Goal: Communication & Community: Ask a question

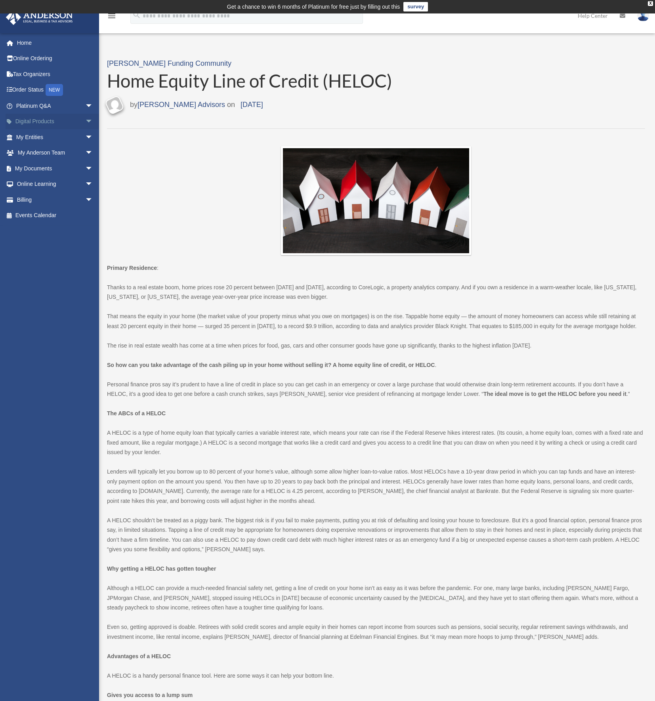
click at [67, 119] on link "Digital Products arrow_drop_down" at bounding box center [55, 122] width 99 height 16
click at [31, 105] on link "Platinum Q&A arrow_drop_down" at bounding box center [55, 106] width 99 height 16
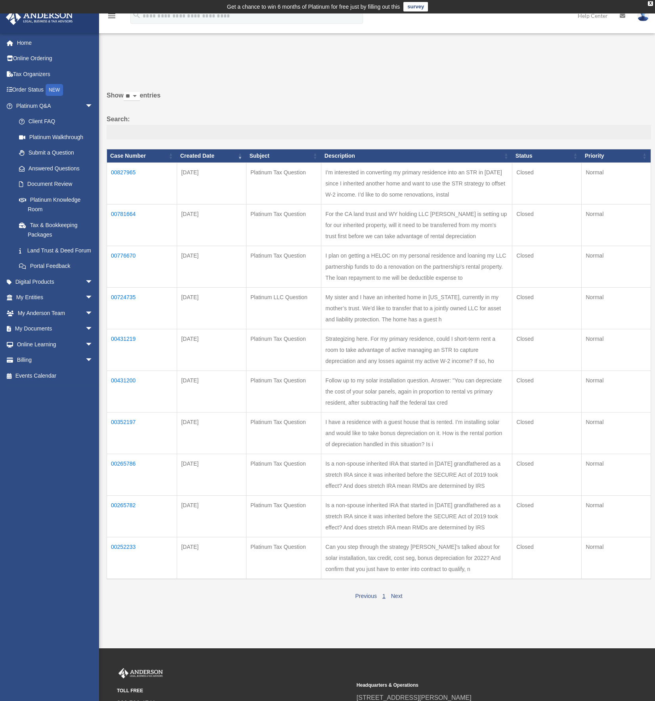
click at [234, 128] on input "Search:" at bounding box center [379, 132] width 544 height 15
click at [53, 150] on link "Submit a Question" at bounding box center [58, 153] width 94 height 16
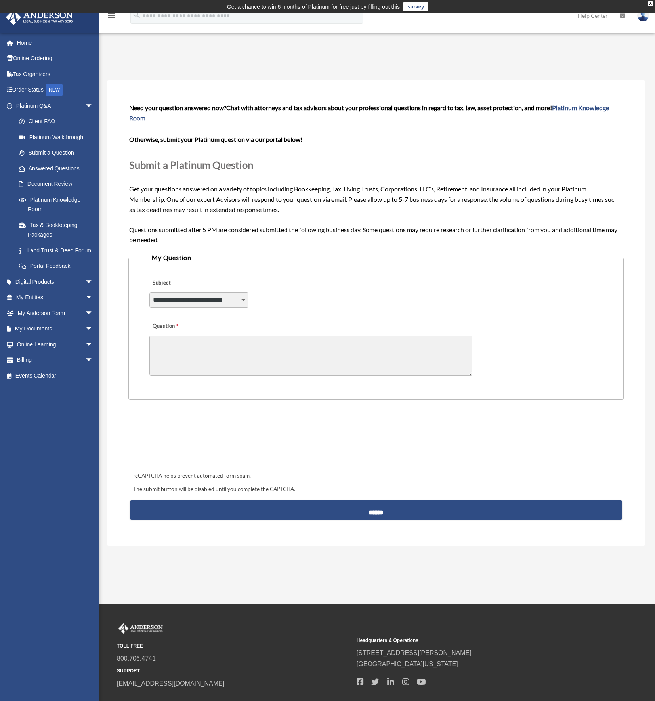
click at [187, 342] on textarea "Question" at bounding box center [310, 355] width 323 height 40
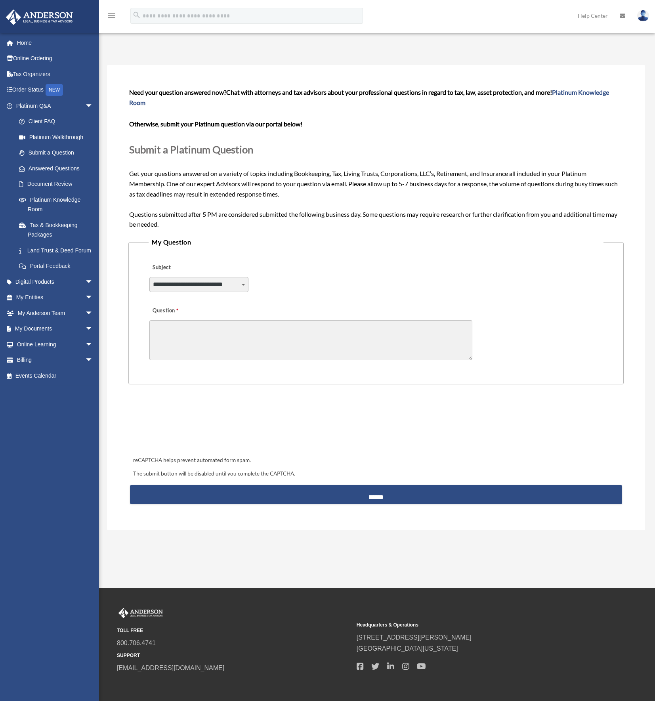
select select "******"
click at [202, 320] on textarea "Question" at bounding box center [310, 340] width 323 height 40
paste textarea "**********"
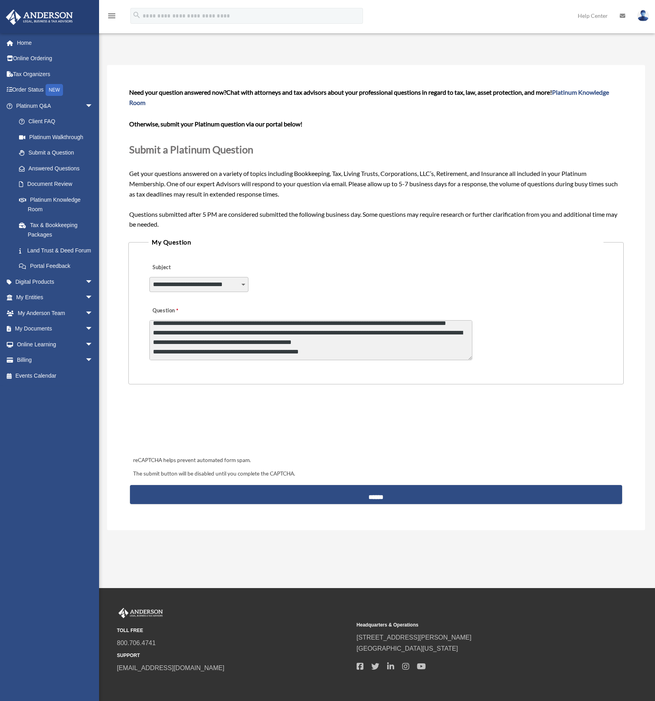
click at [556, 551] on div "Submit A Question date_range Published on Last updated June 7, 2024 May 11, 202…" at bounding box center [376, 300] width 550 height 524
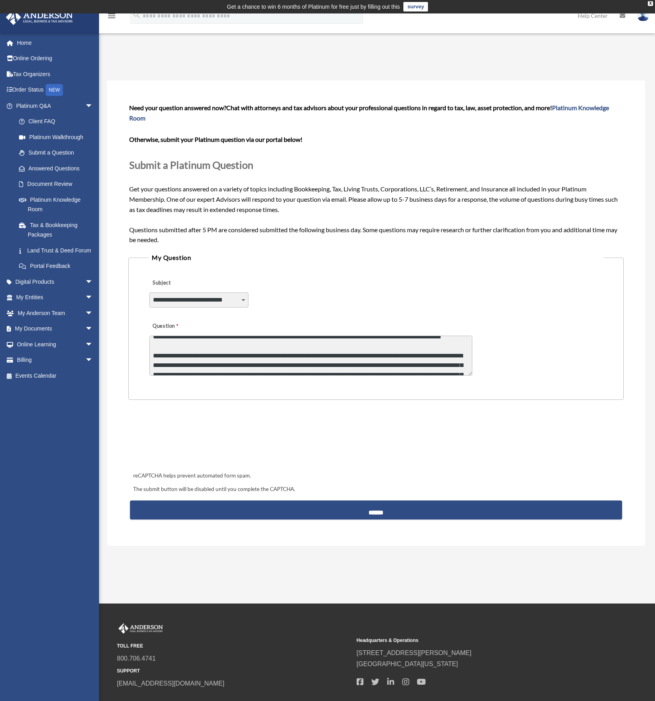
scroll to position [0, 0]
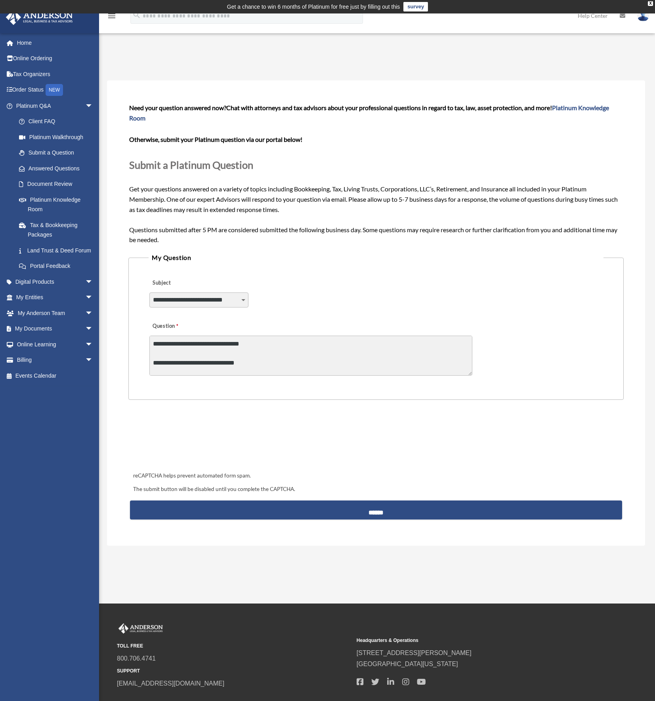
drag, startPoint x: 279, startPoint y: 364, endPoint x: 153, endPoint y: 358, distance: 126.1
click at [153, 358] on textarea "Question" at bounding box center [310, 355] width 323 height 40
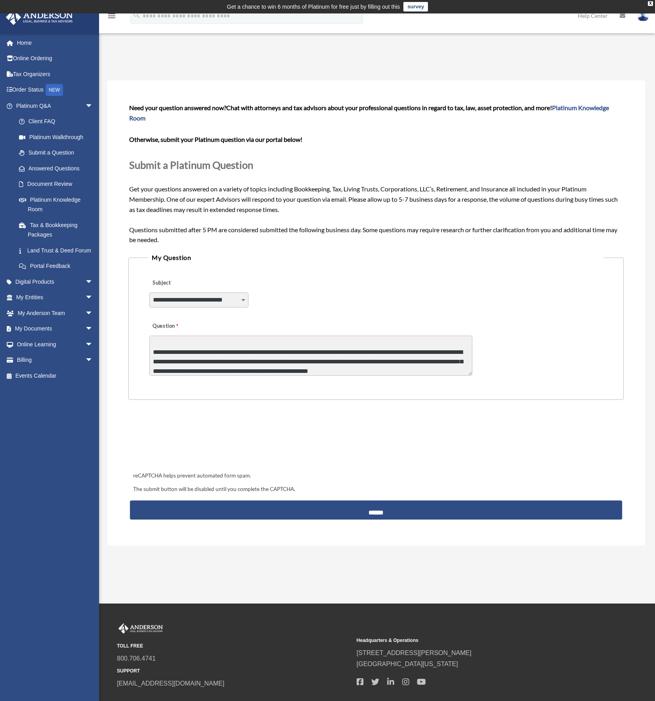
click at [468, 407] on form "**********" at bounding box center [375, 313] width 495 height 422
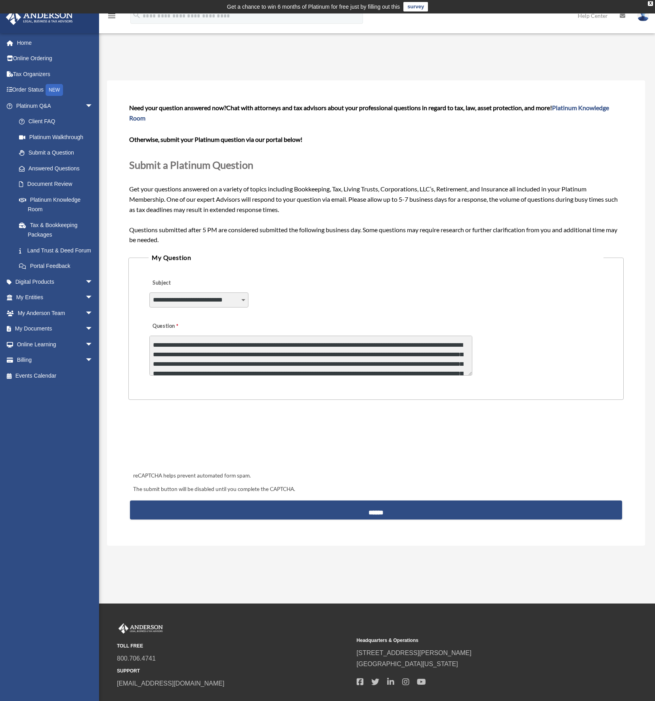
scroll to position [0, 0]
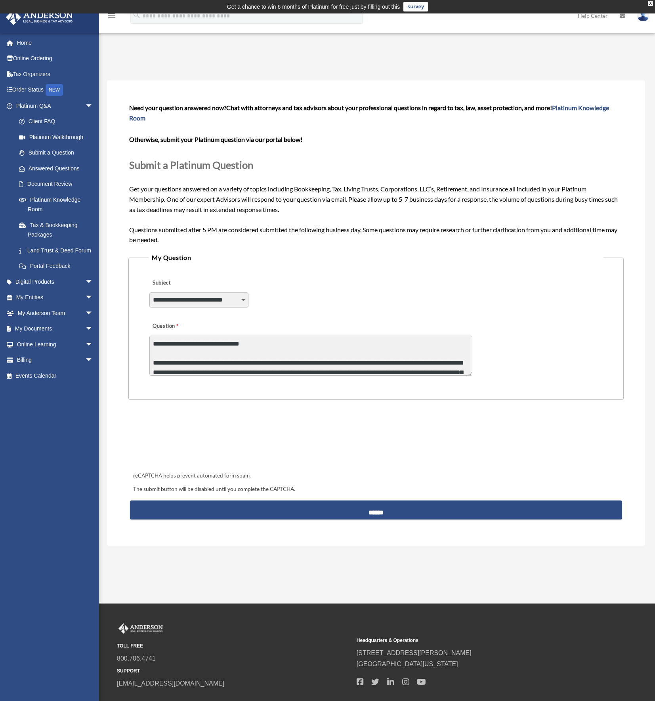
click at [204, 342] on textarea "Question" at bounding box center [310, 355] width 323 height 40
click at [230, 342] on textarea "Question" at bounding box center [310, 355] width 323 height 40
click at [176, 341] on textarea "Question" at bounding box center [310, 355] width 323 height 40
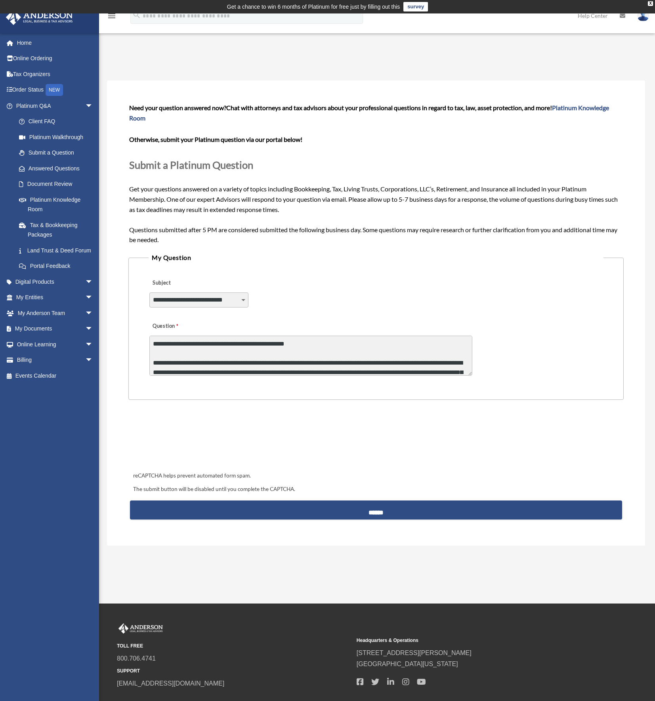
click at [166, 342] on textarea "Question" at bounding box center [310, 355] width 323 height 40
click at [331, 342] on textarea "Question" at bounding box center [310, 355] width 323 height 40
click at [332, 342] on textarea "Question" at bounding box center [310, 355] width 323 height 40
click at [188, 344] on textarea "Question" at bounding box center [310, 355] width 323 height 40
click at [193, 342] on textarea "Question" at bounding box center [310, 355] width 323 height 40
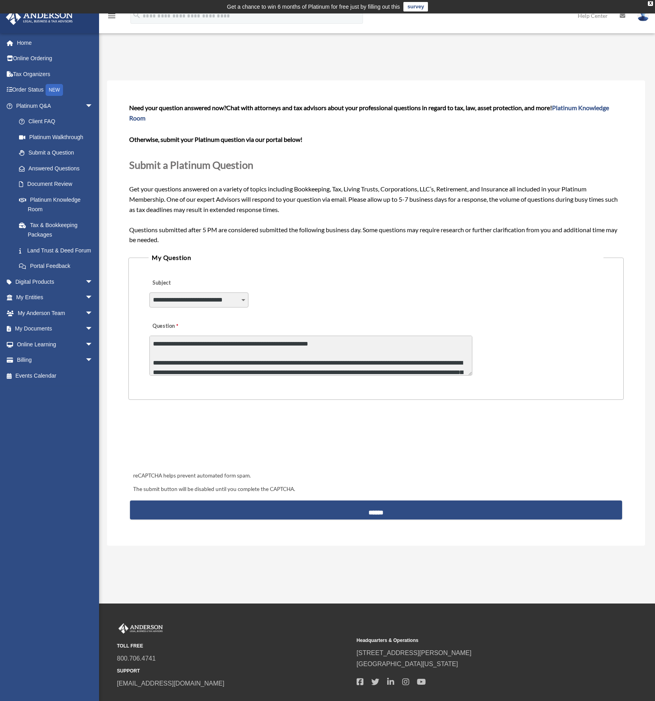
click at [327, 343] on textarea "Question" at bounding box center [310, 355] width 323 height 40
click at [496, 388] on fieldset "**********" at bounding box center [375, 326] width 495 height 148
click at [469, 370] on textarea "Question" at bounding box center [310, 355] width 323 height 40
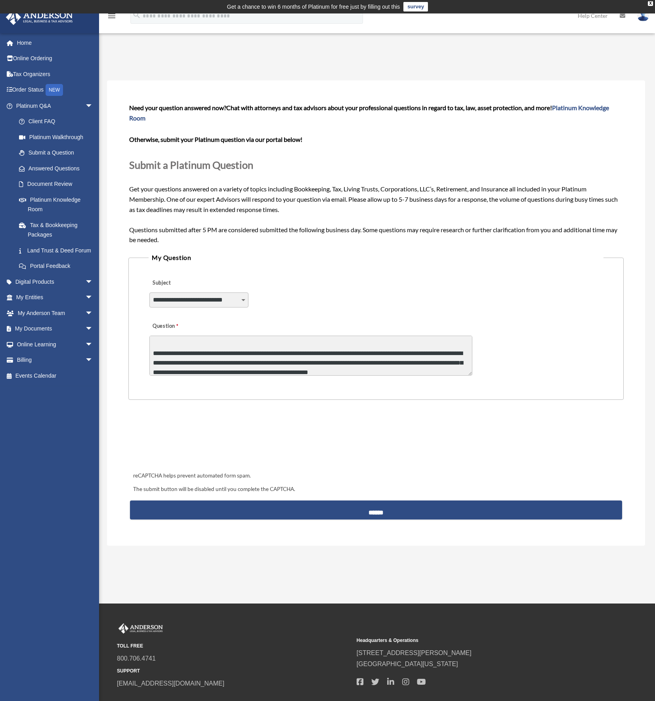
scroll to position [15, 0]
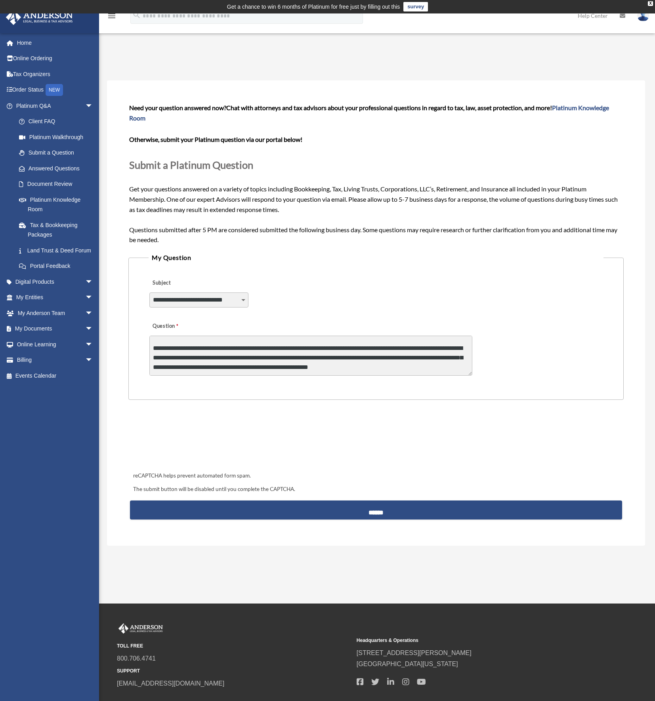
click at [456, 357] on textarea "Question" at bounding box center [310, 355] width 323 height 40
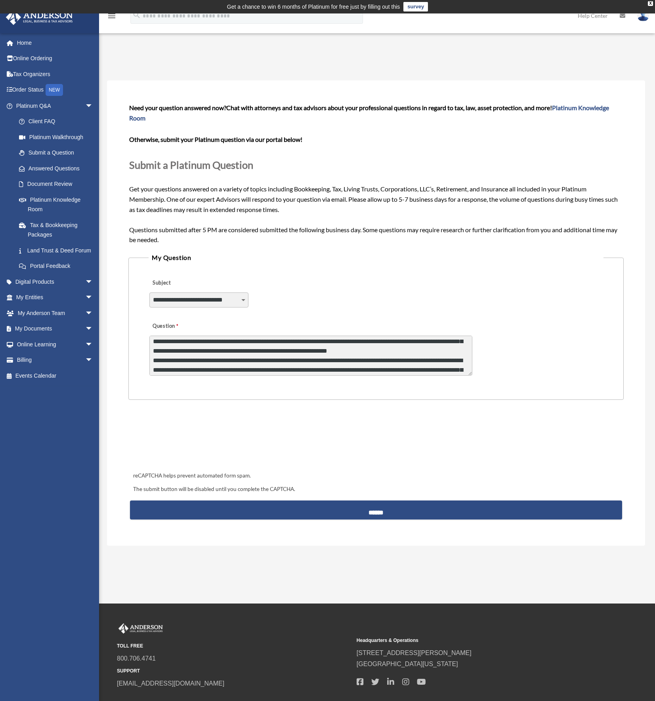
scroll to position [269, 0]
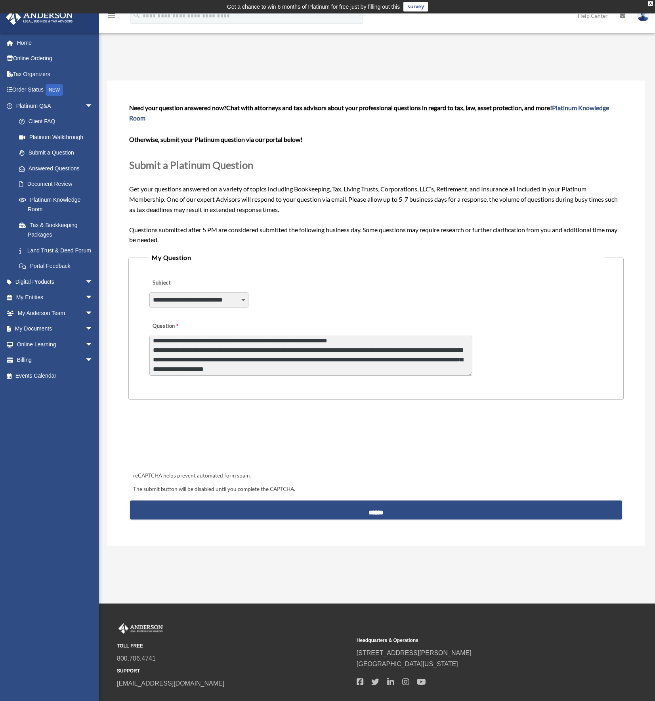
type textarea "**********"
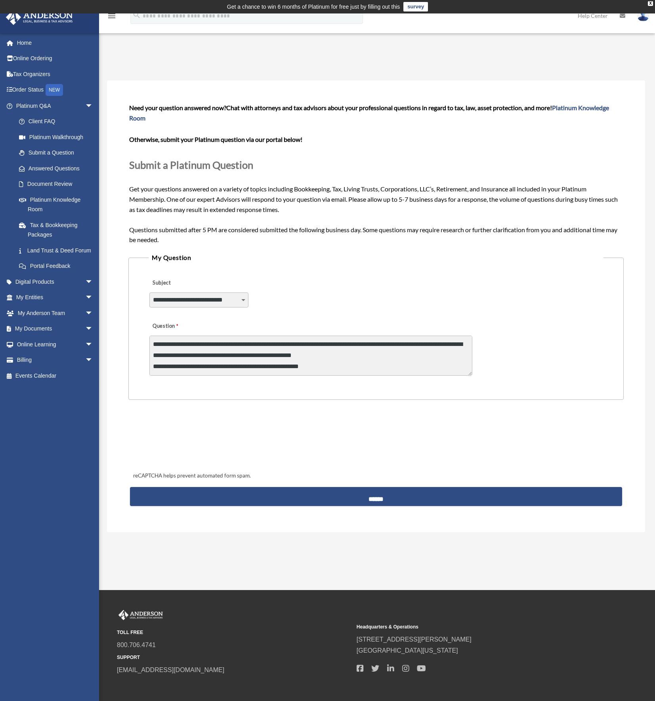
scroll to position [1139, 0]
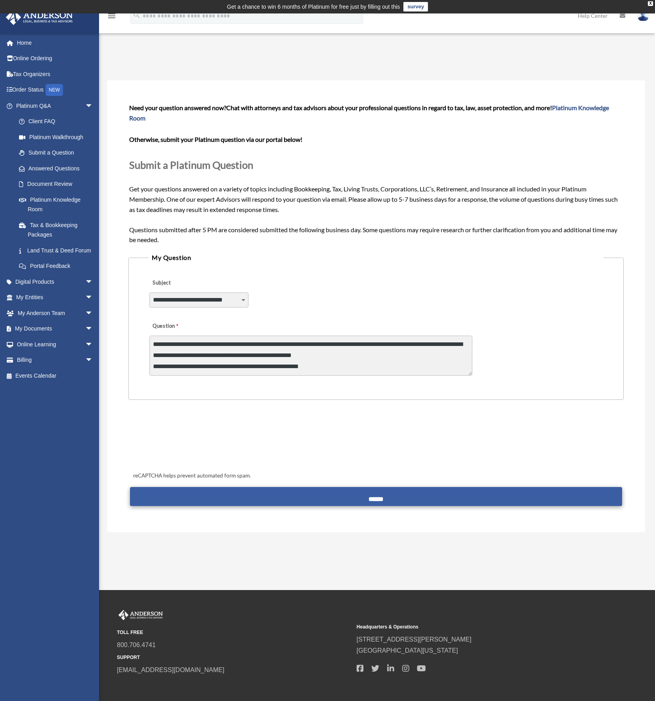
click at [397, 491] on input "******" at bounding box center [375, 496] width 491 height 19
